Goal: Task Accomplishment & Management: Manage account settings

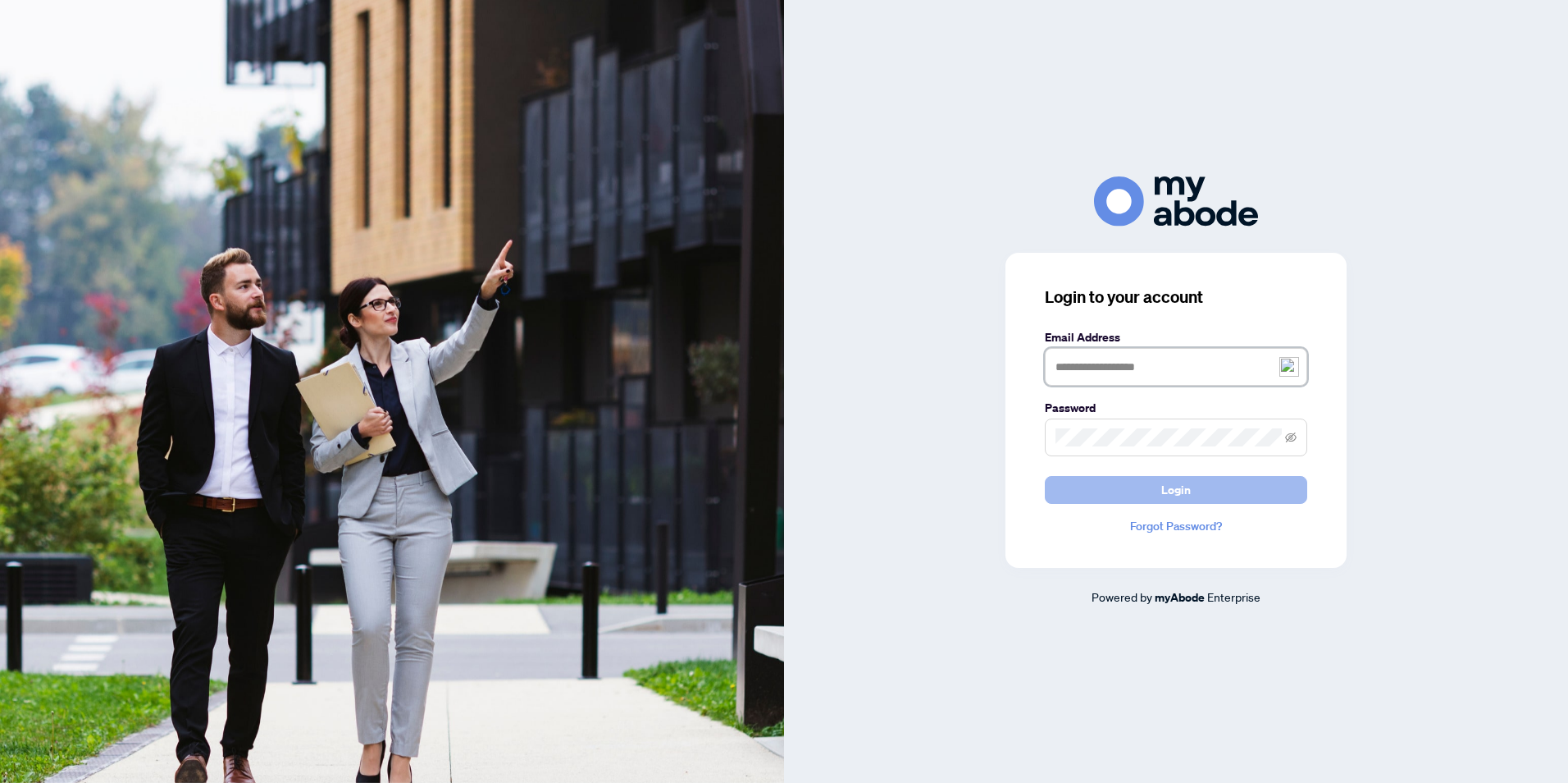
type input "**********"
click at [1190, 494] on span "Login" at bounding box center [1176, 489] width 29 height 27
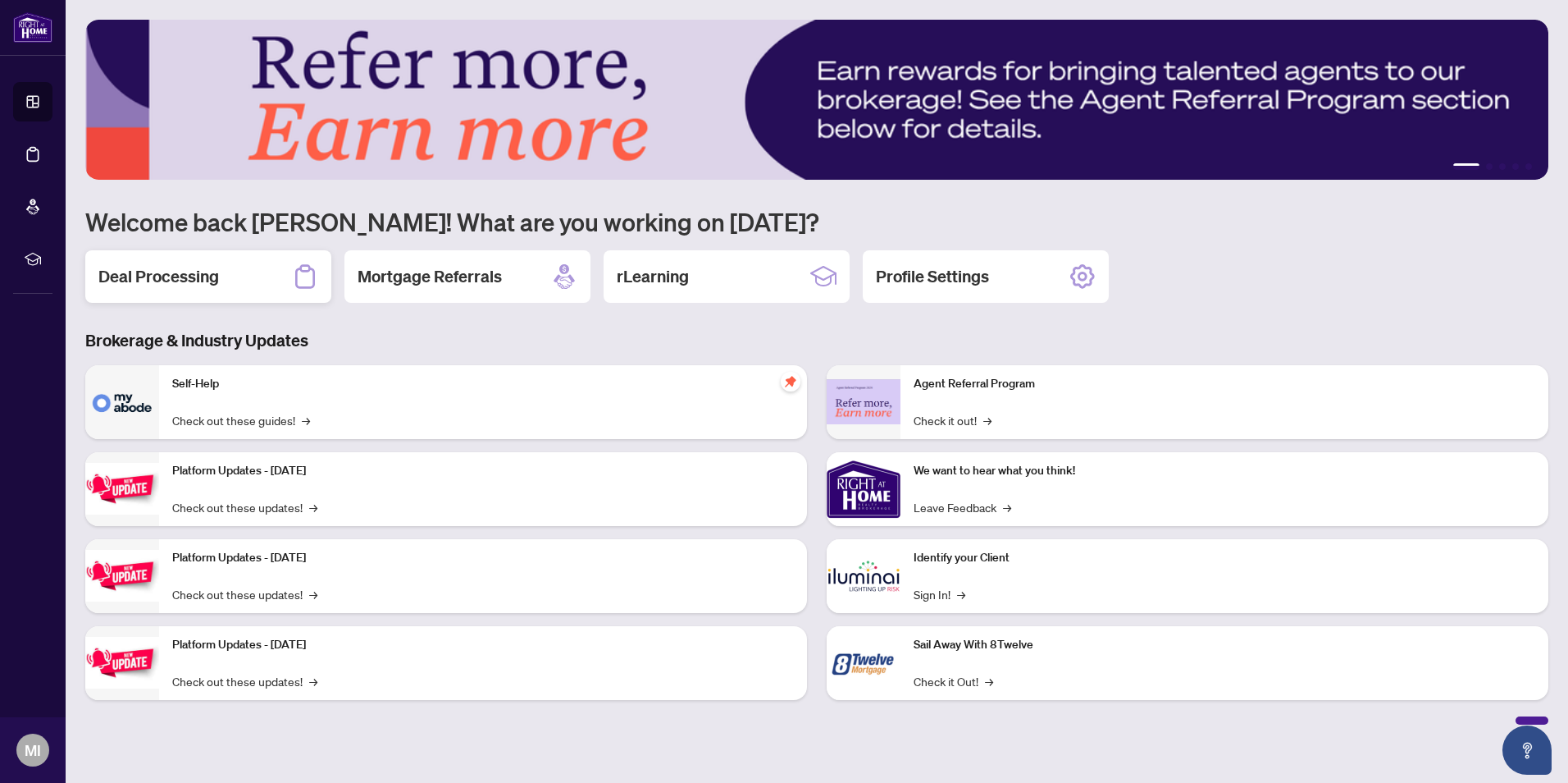
click at [224, 283] on div "Deal Processing" at bounding box center [208, 276] width 246 height 52
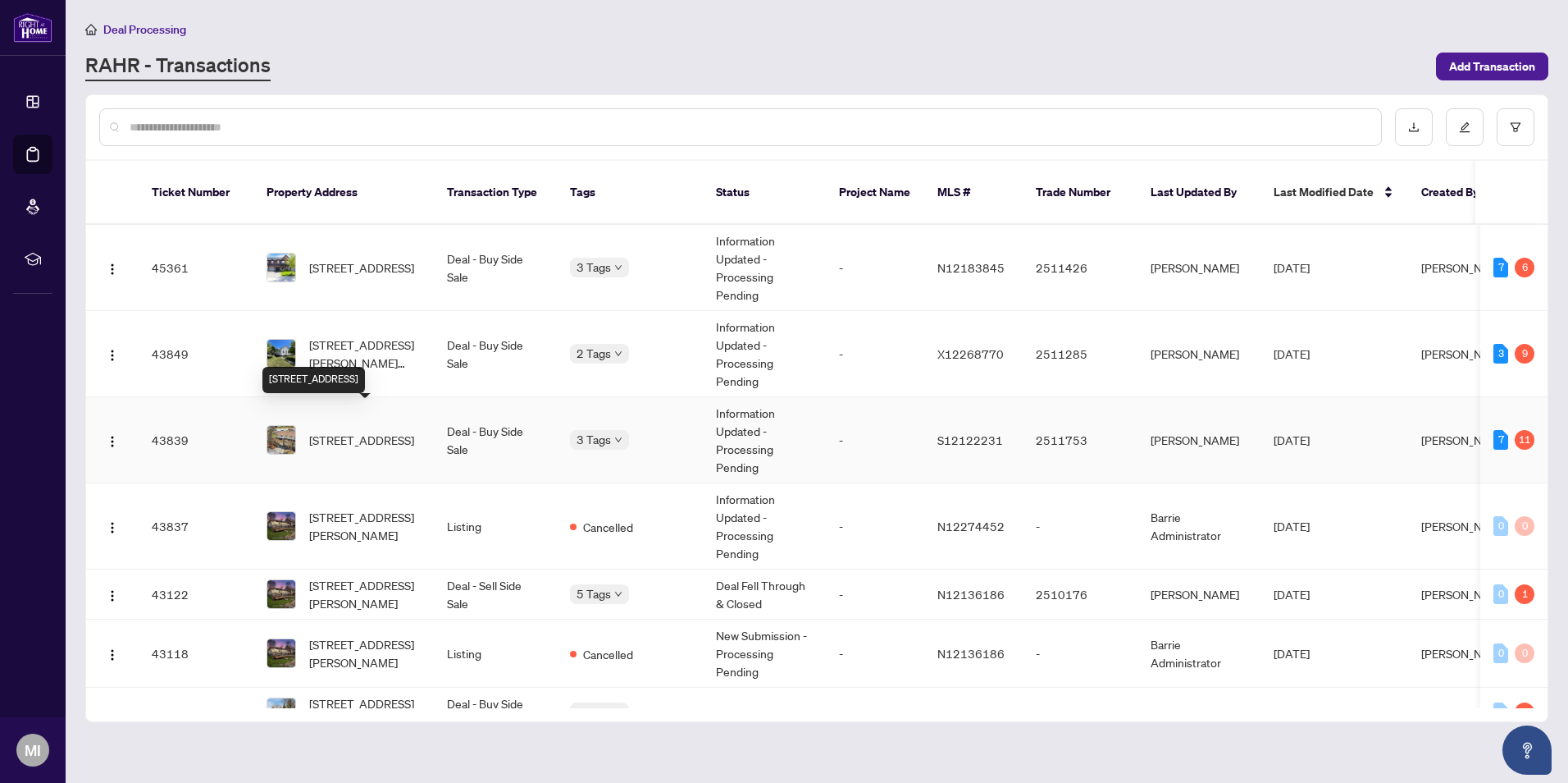
click at [354, 431] on span "30-1095 Mississaga St, Orillia, Ontario L3V 6W7, Canada" at bounding box center [361, 440] width 105 height 18
